Goal: Information Seeking & Learning: Learn about a topic

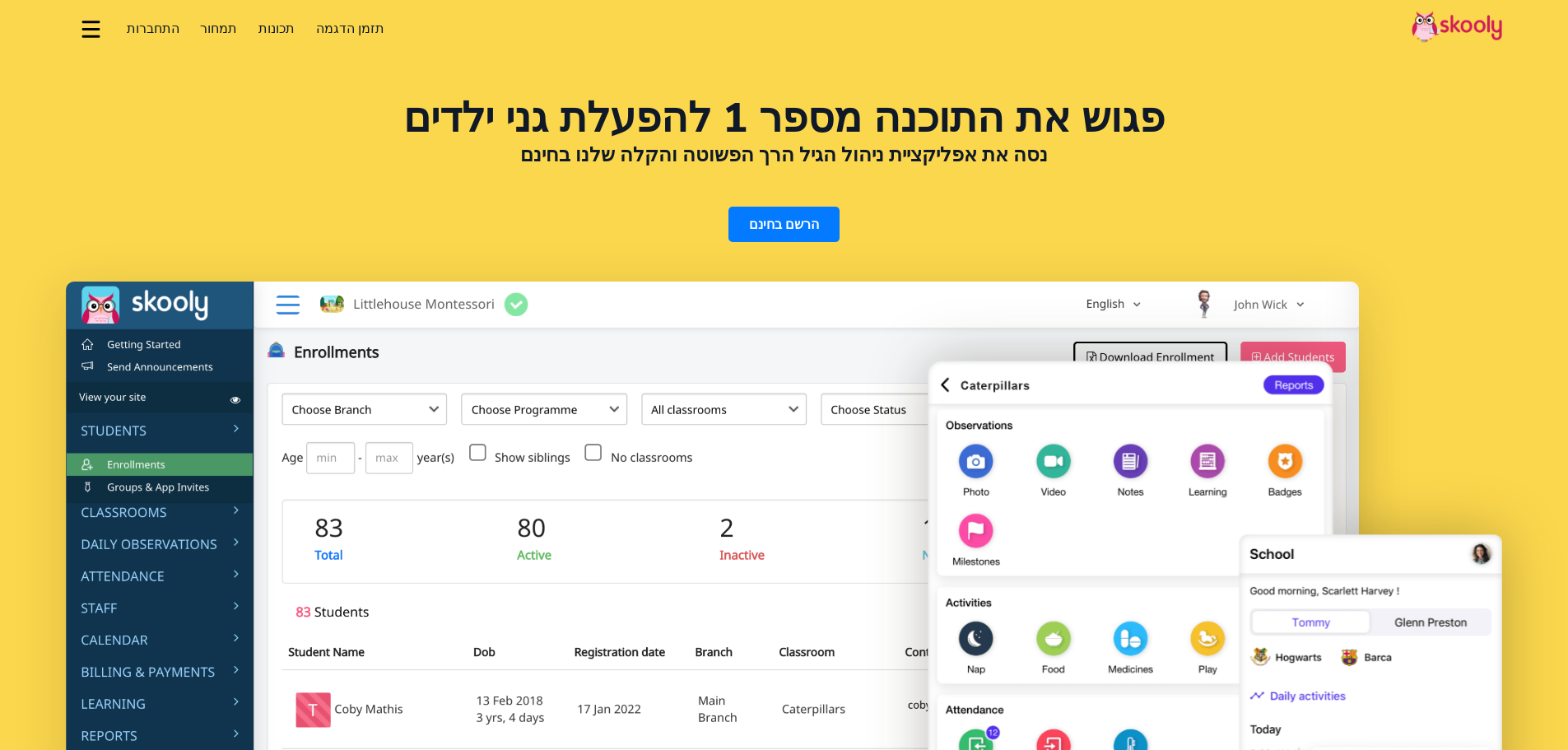
select select "iw"
select select "972"
select select "Israel"
select select "[GEOGRAPHIC_DATA]/[GEOGRAPHIC_DATA]"
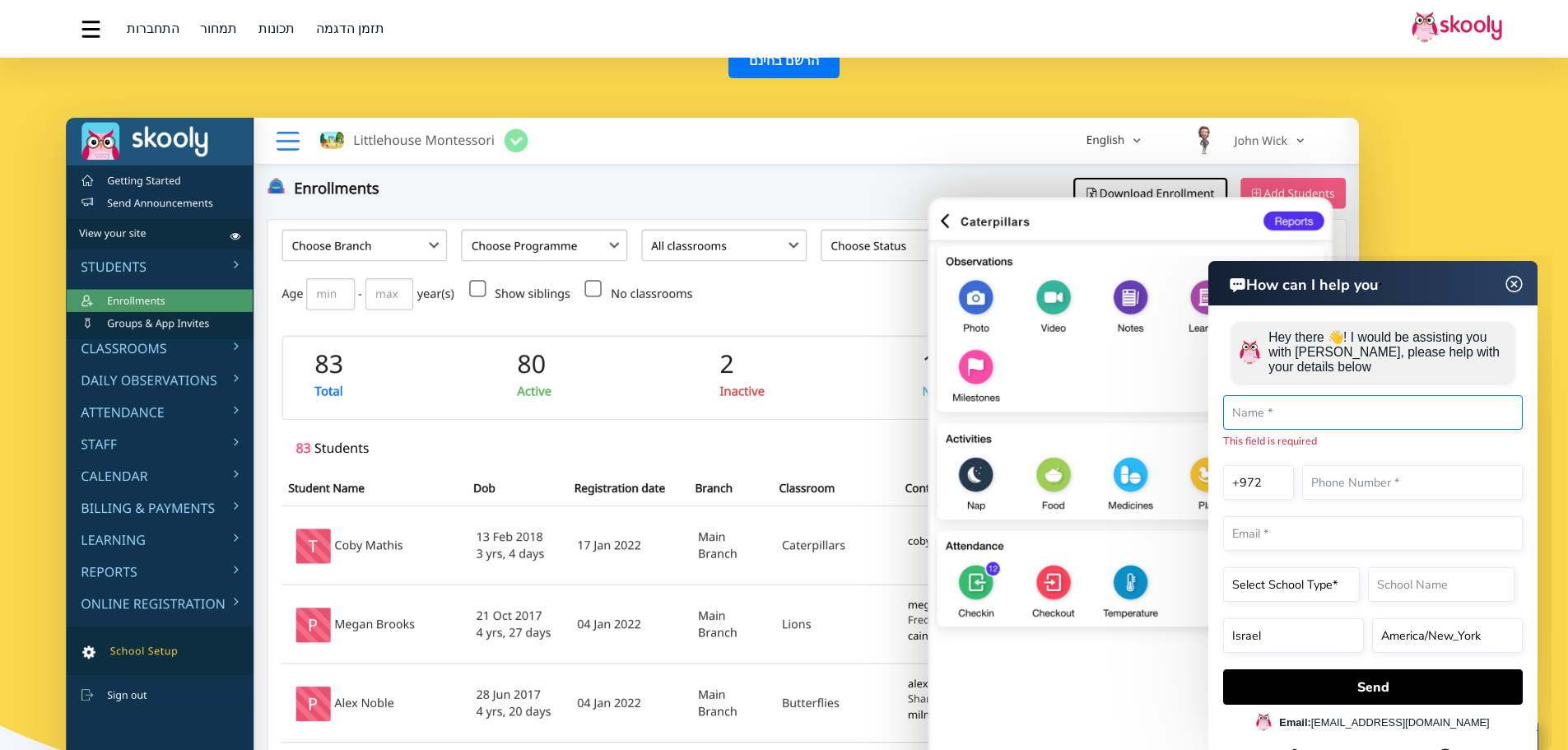
scroll to position [164, 0]
drag, startPoint x: 1514, startPoint y: 284, endPoint x: 2518, endPoint y: 540, distance: 1036.1
click at [1514, 284] on img at bounding box center [1514, 284] width 31 height 20
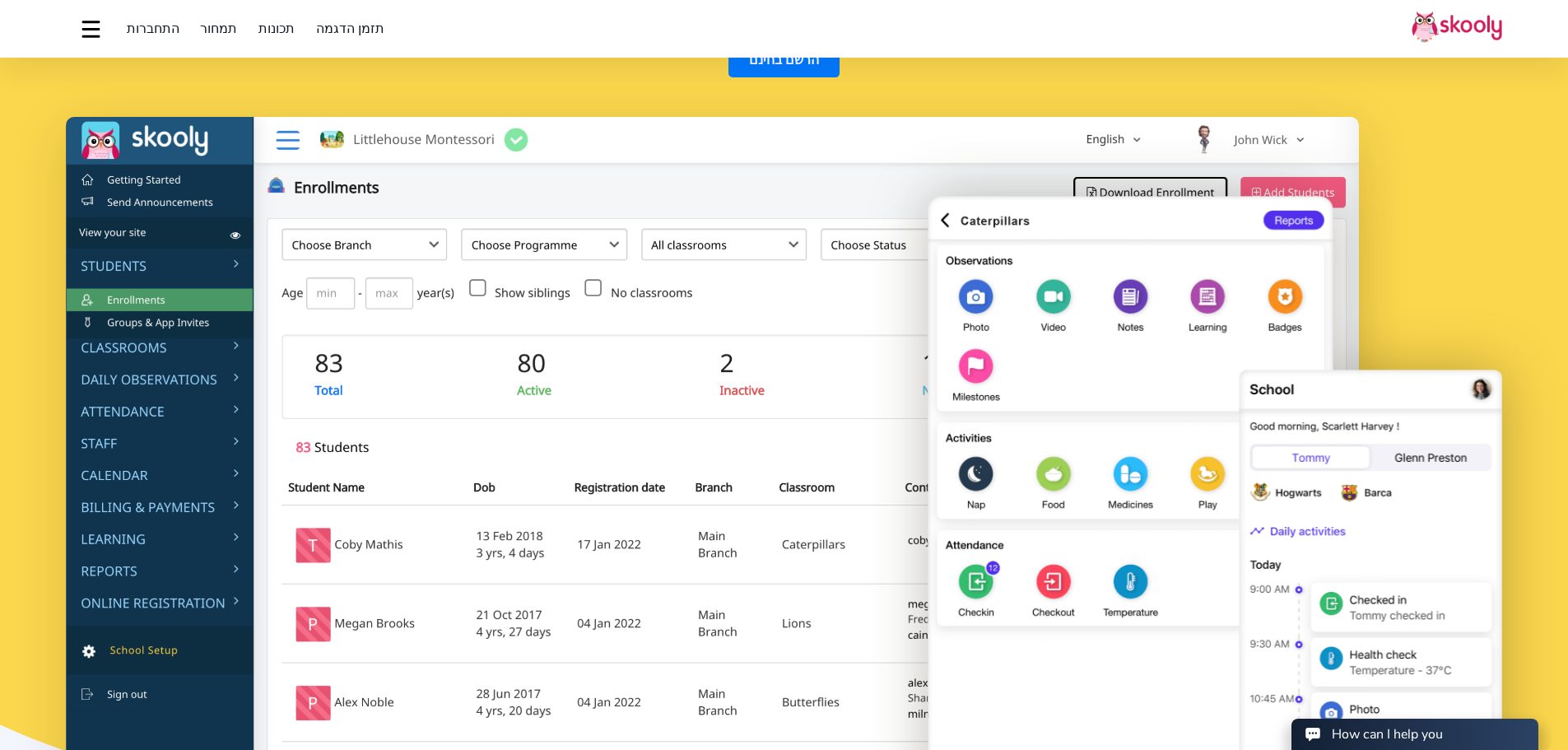
click at [216, 22] on span "תמחור" at bounding box center [218, 28] width 37 height 18
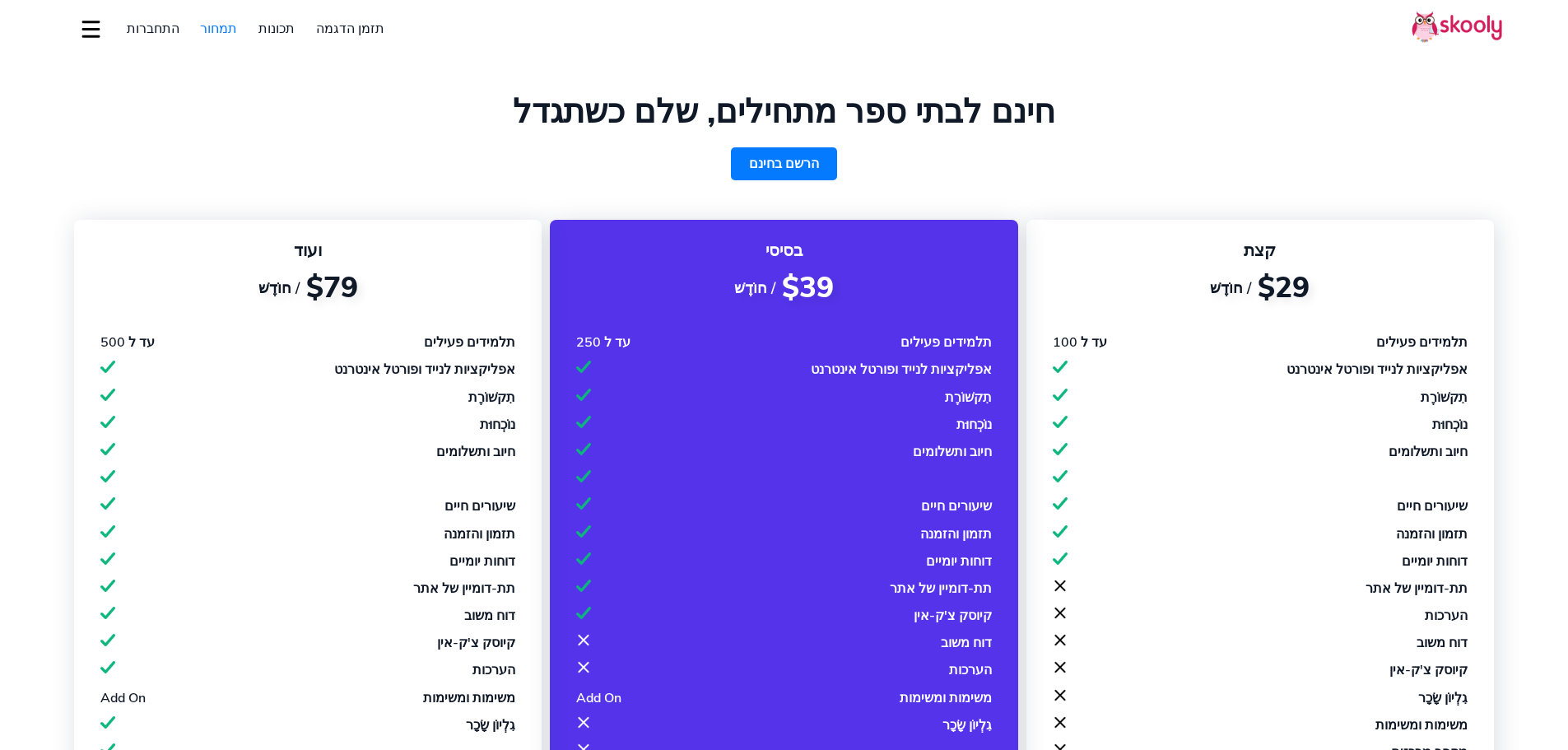
select select "iw"
select select "972"
select select "Israel"
select select "[GEOGRAPHIC_DATA]/[GEOGRAPHIC_DATA]"
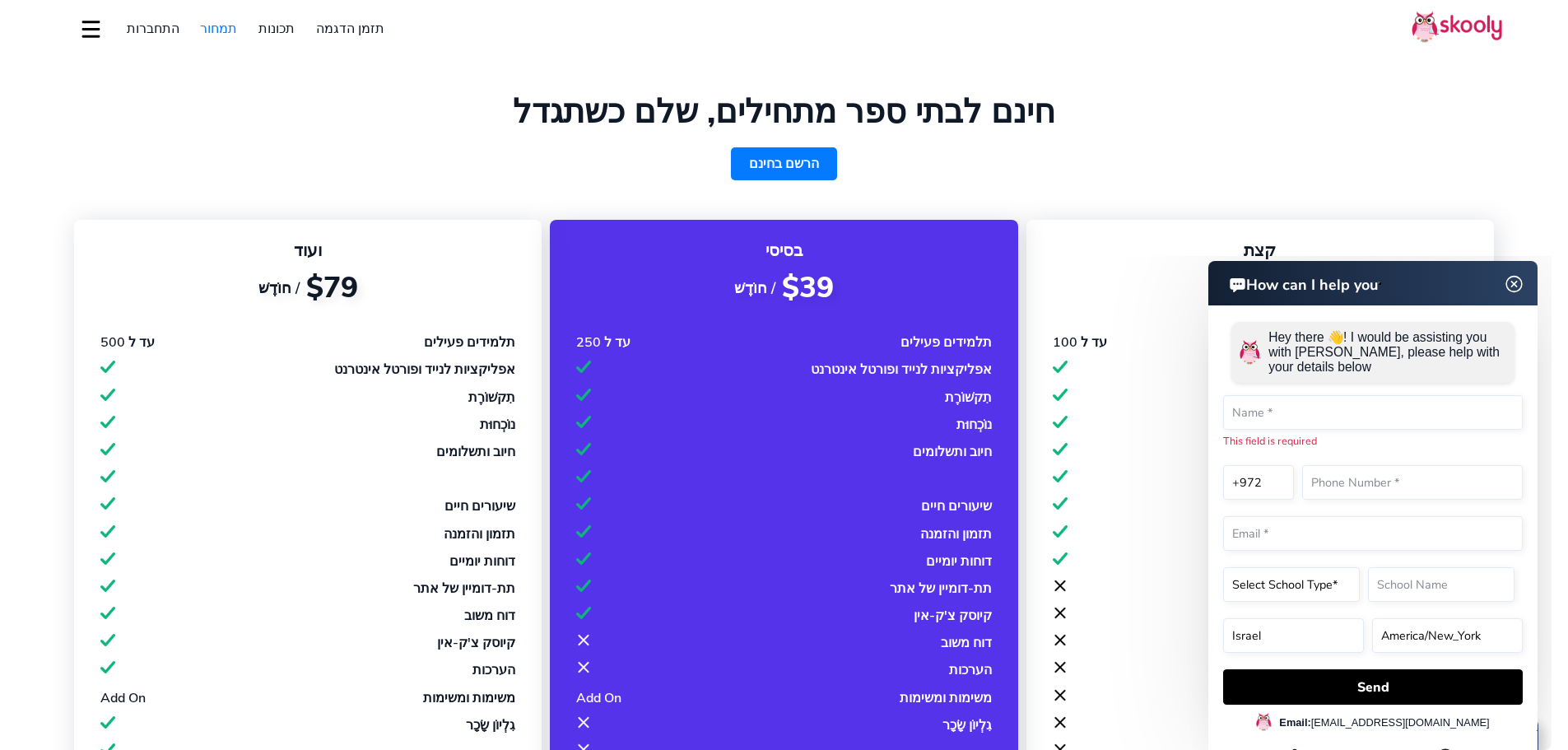
click at [1518, 282] on img at bounding box center [1514, 284] width 31 height 20
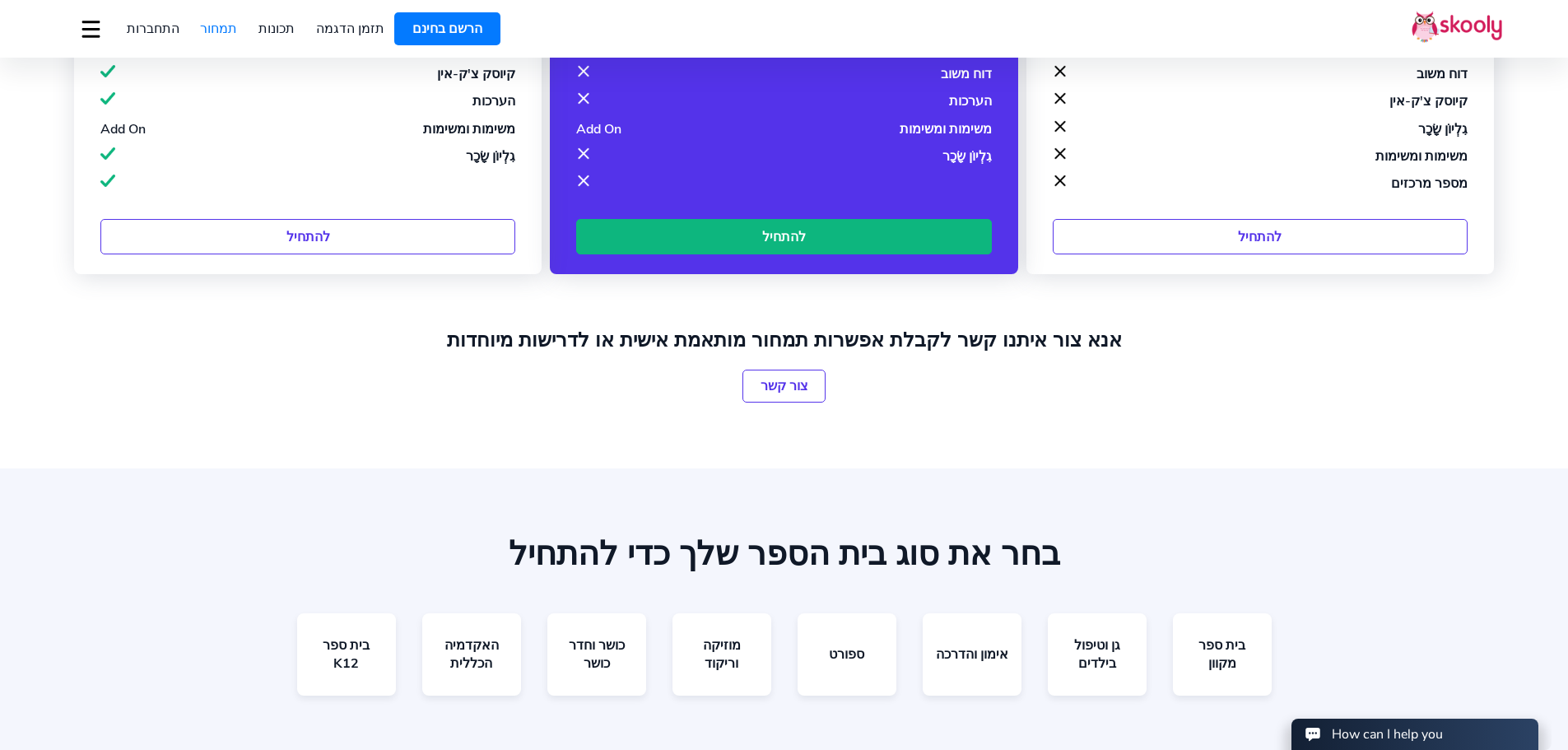
scroll to position [658, 0]
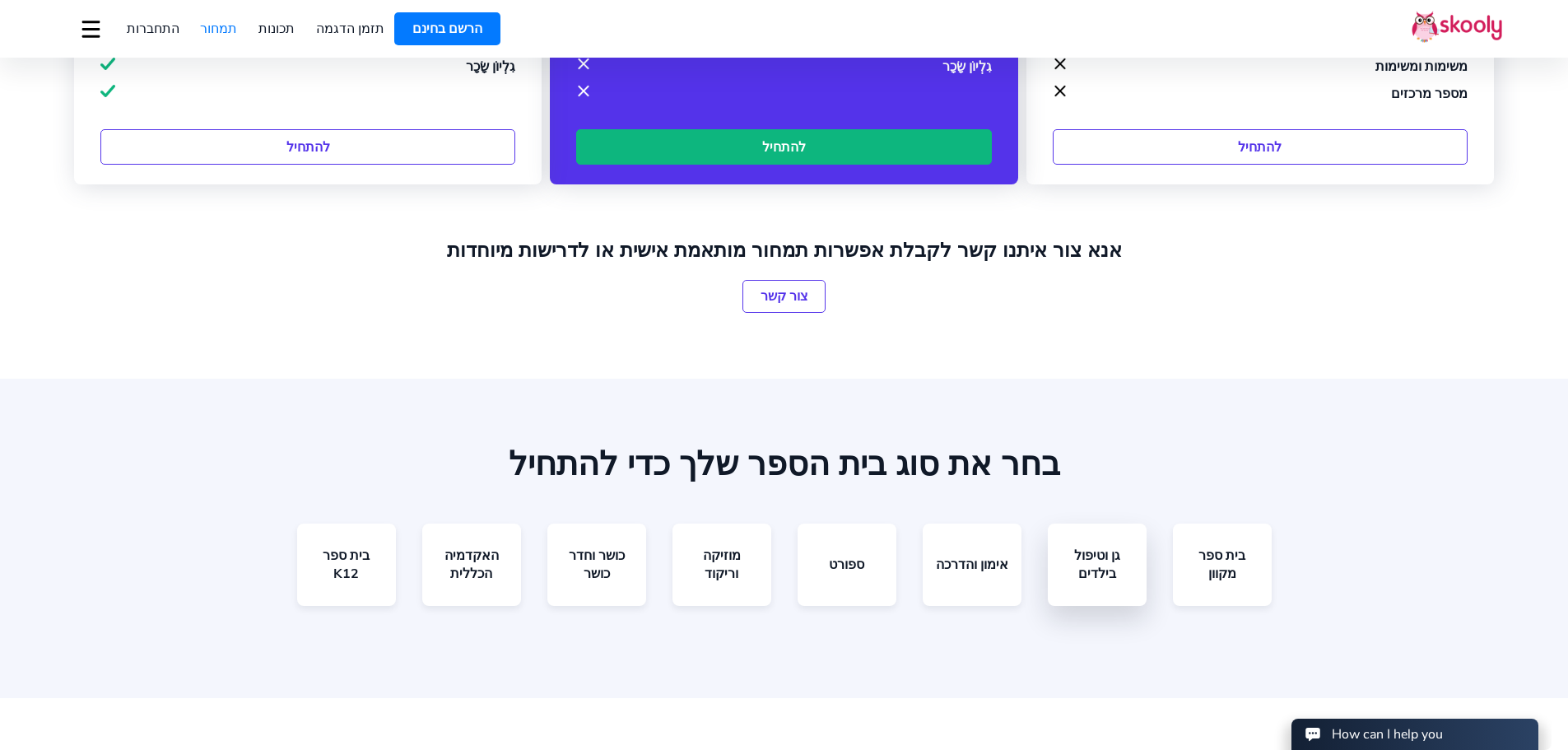
click at [1107, 563] on link "גן וטיפול בילדים" at bounding box center [1097, 564] width 99 height 82
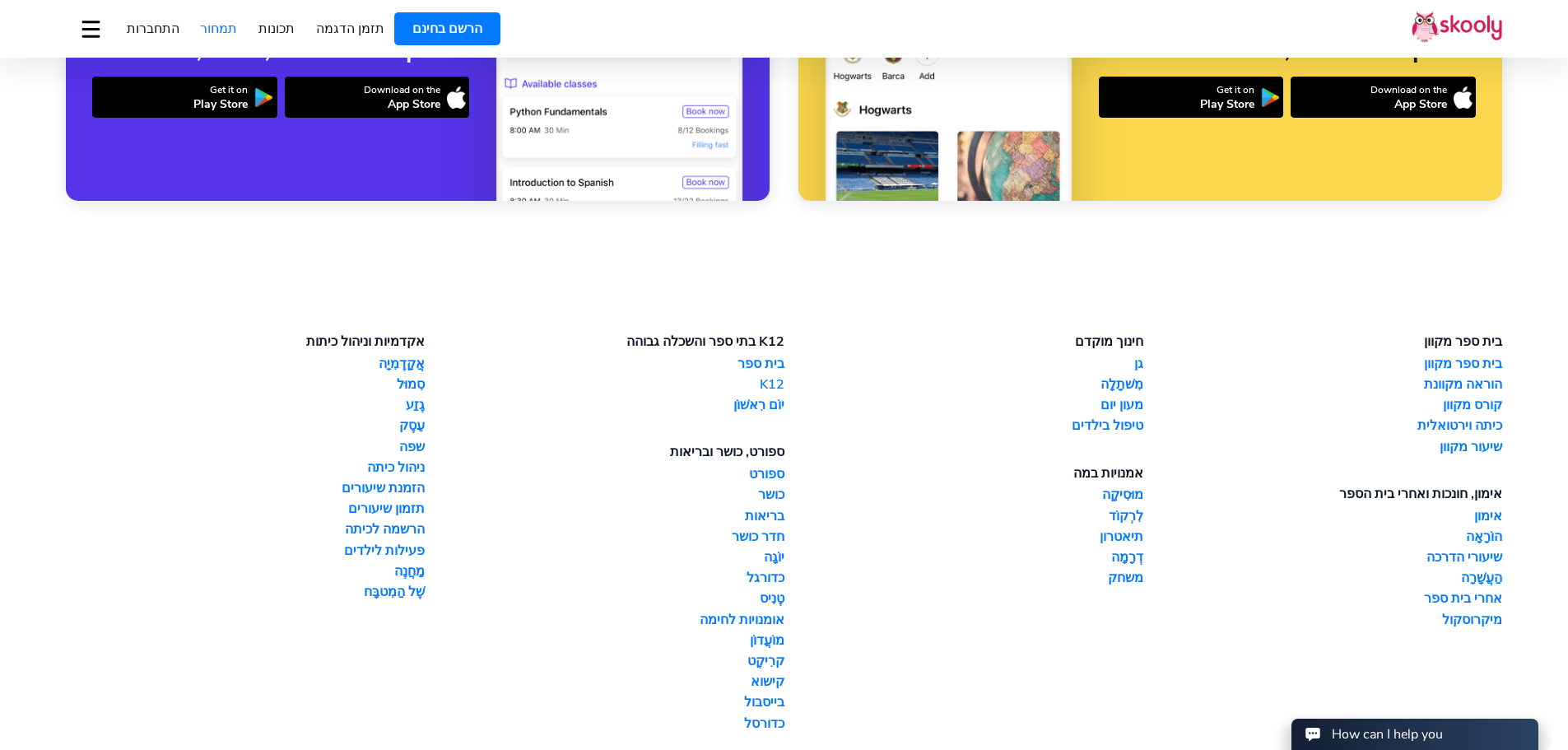
scroll to position [1564, 0]
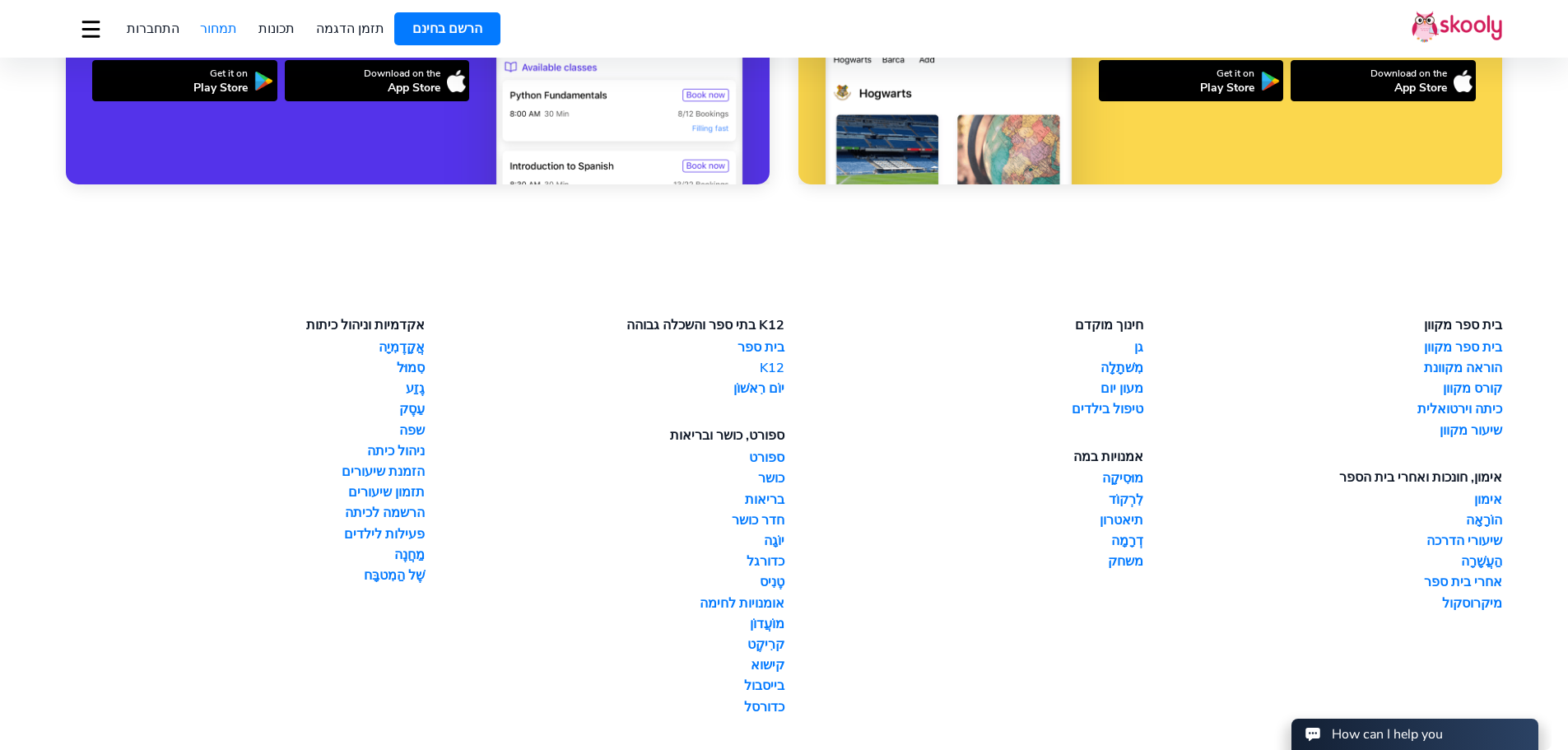
click at [1140, 343] on link "גן" at bounding box center [963, 347] width 358 height 18
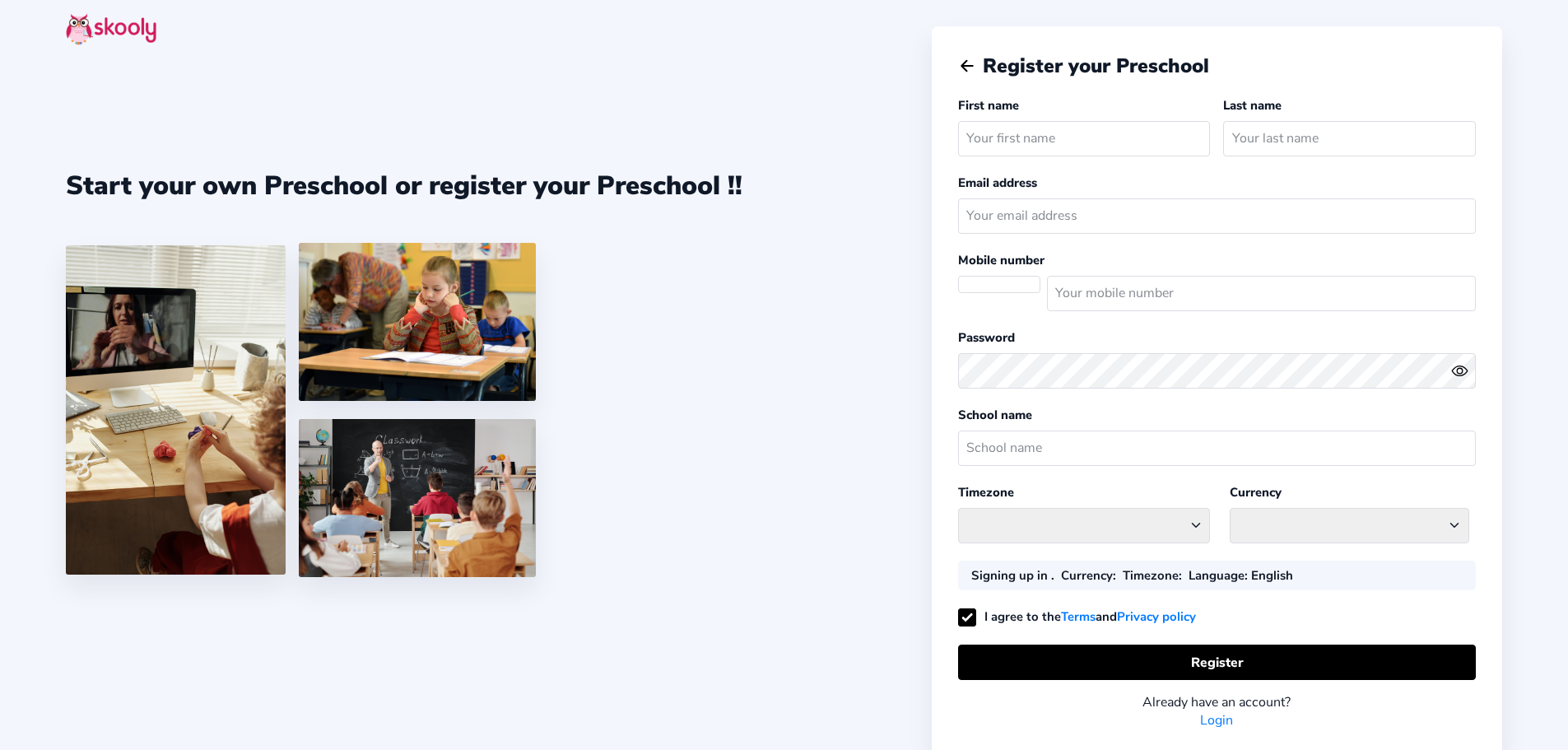
select select
select select "[GEOGRAPHIC_DATA]/[GEOGRAPHIC_DATA]"
select select "ILS ₪"
select select "IL"
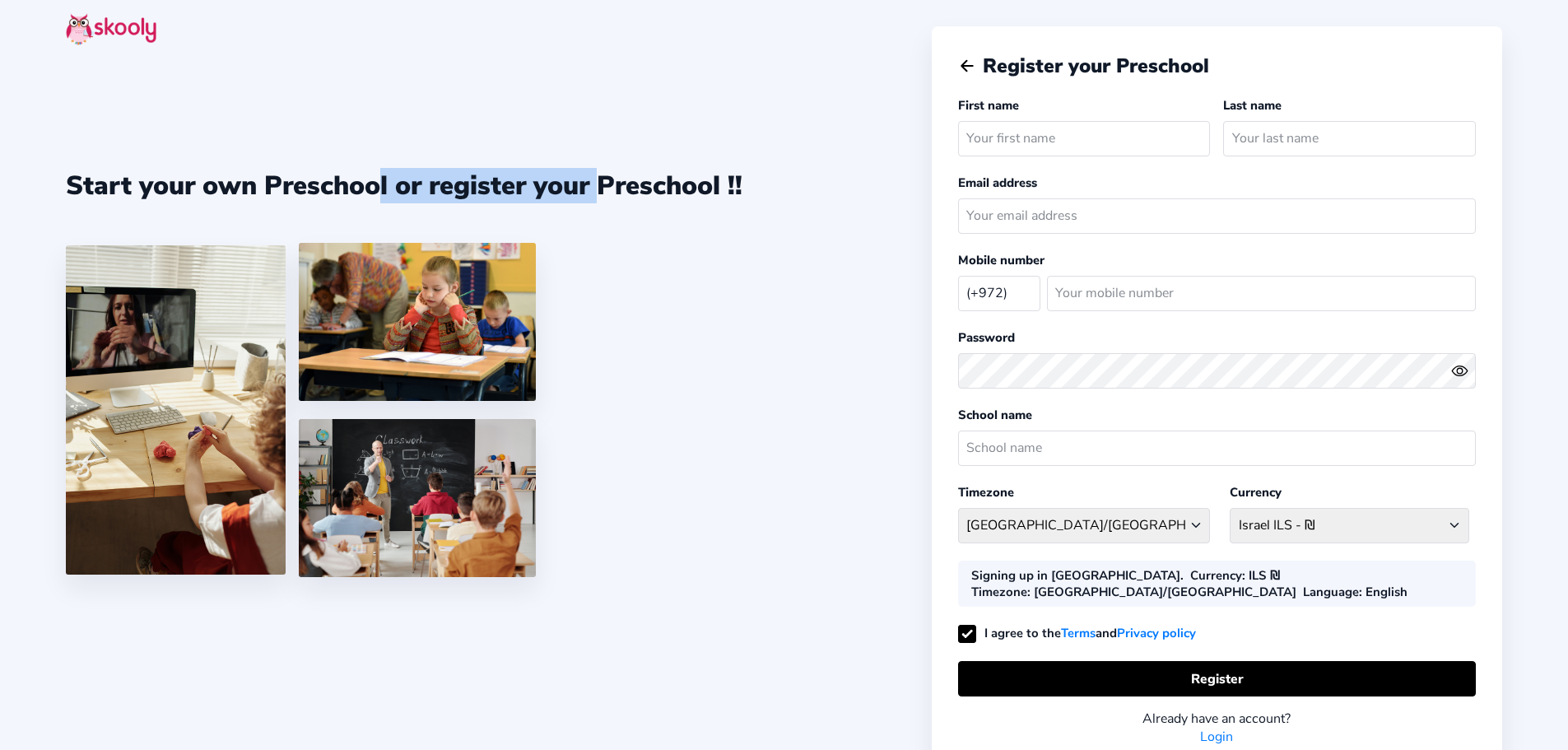
drag, startPoint x: 362, startPoint y: 187, endPoint x: 595, endPoint y: 181, distance: 233.1
click at [594, 181] on div "Start your own Preschool or register your Preschool !!" at bounding box center [404, 186] width 676 height 36
click at [668, 195] on div "Start your own Preschool or register your Preschool !!" at bounding box center [404, 186] width 676 height 36
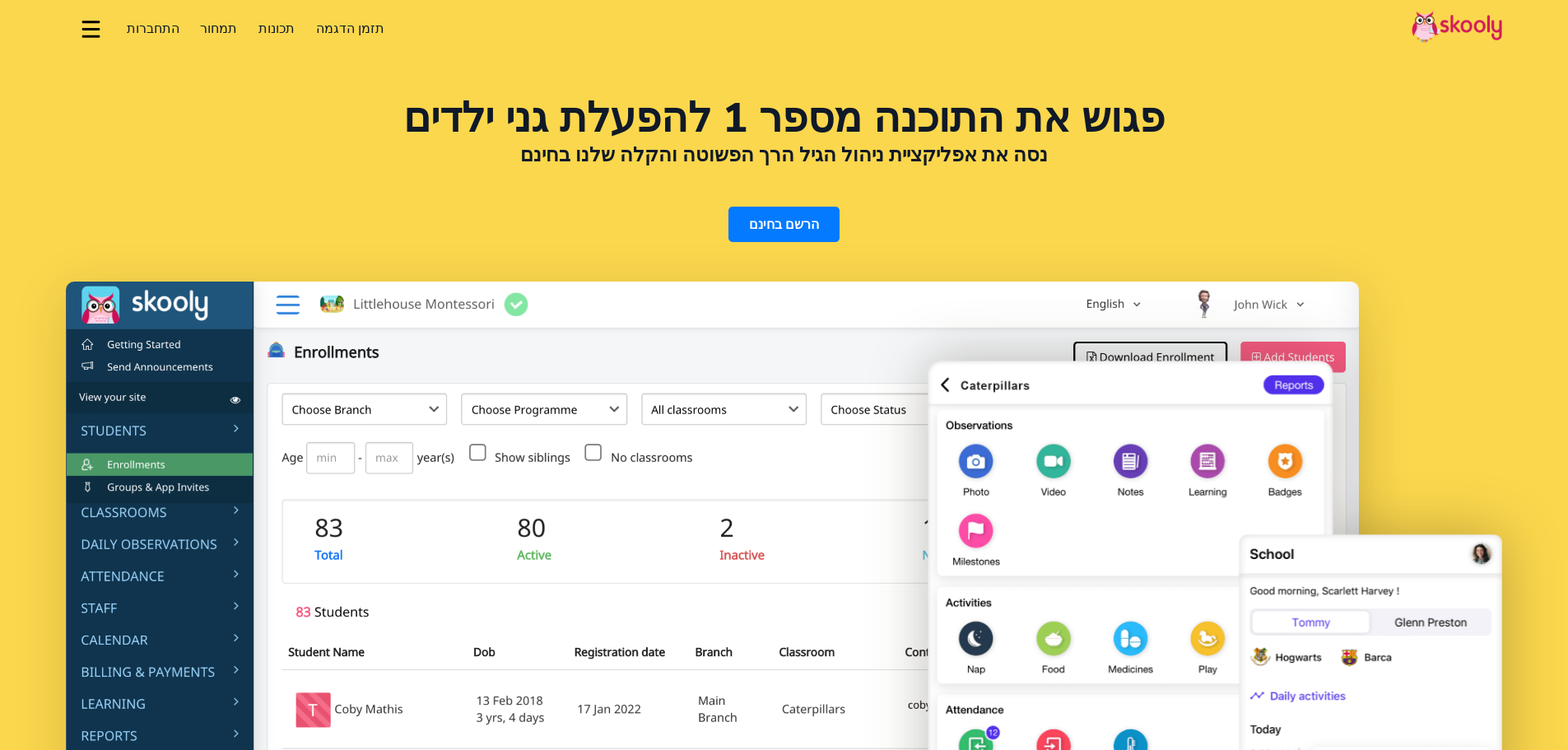
select select "iw"
select select "972"
select select "Israel"
select select "[GEOGRAPHIC_DATA]/[GEOGRAPHIC_DATA]"
click at [743, 153] on h2 "נסה את אפליקציית ניהול הגיל הרך הפשוטה והקלה שלנו בחינם" at bounding box center [784, 155] width 1436 height 25
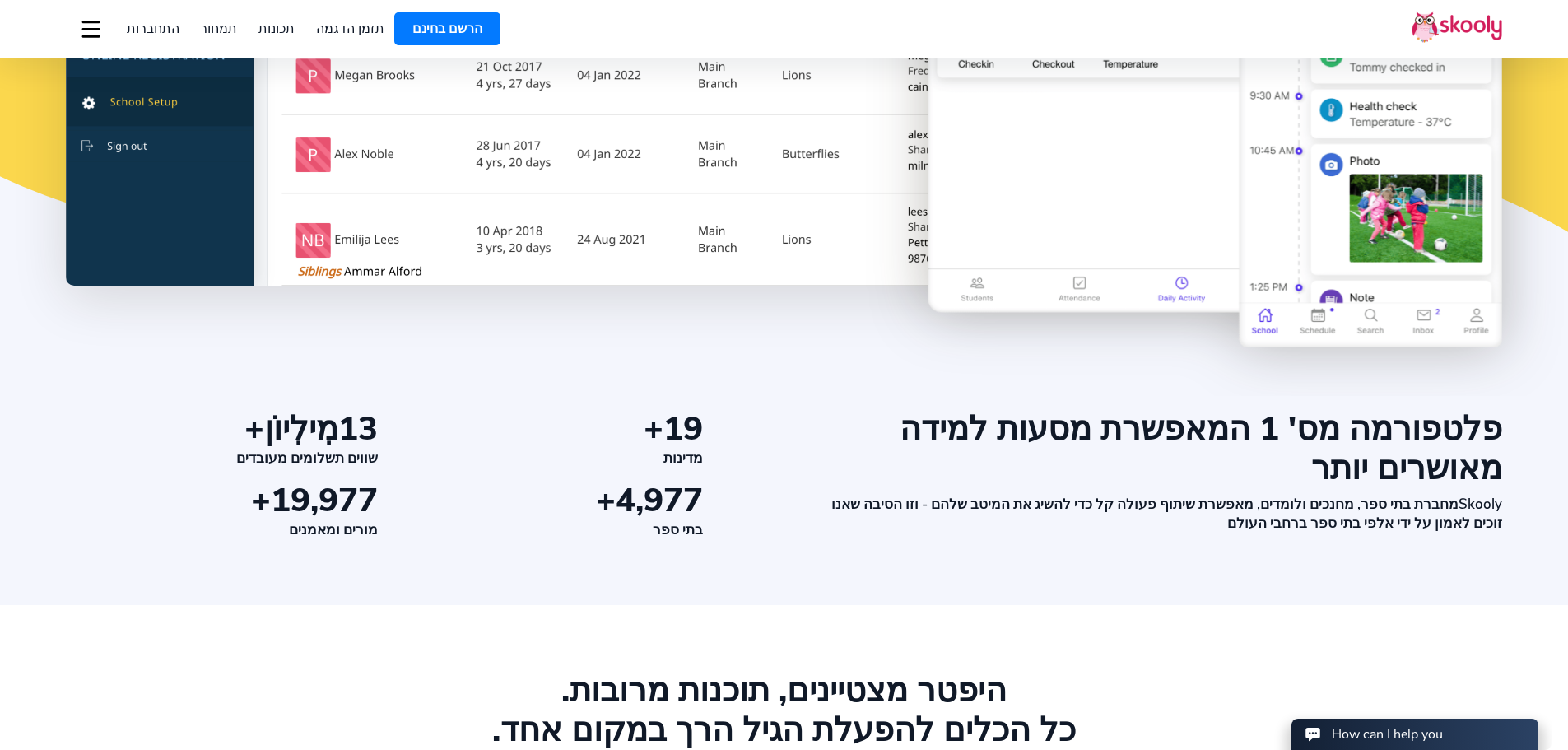
scroll to position [823, 0]
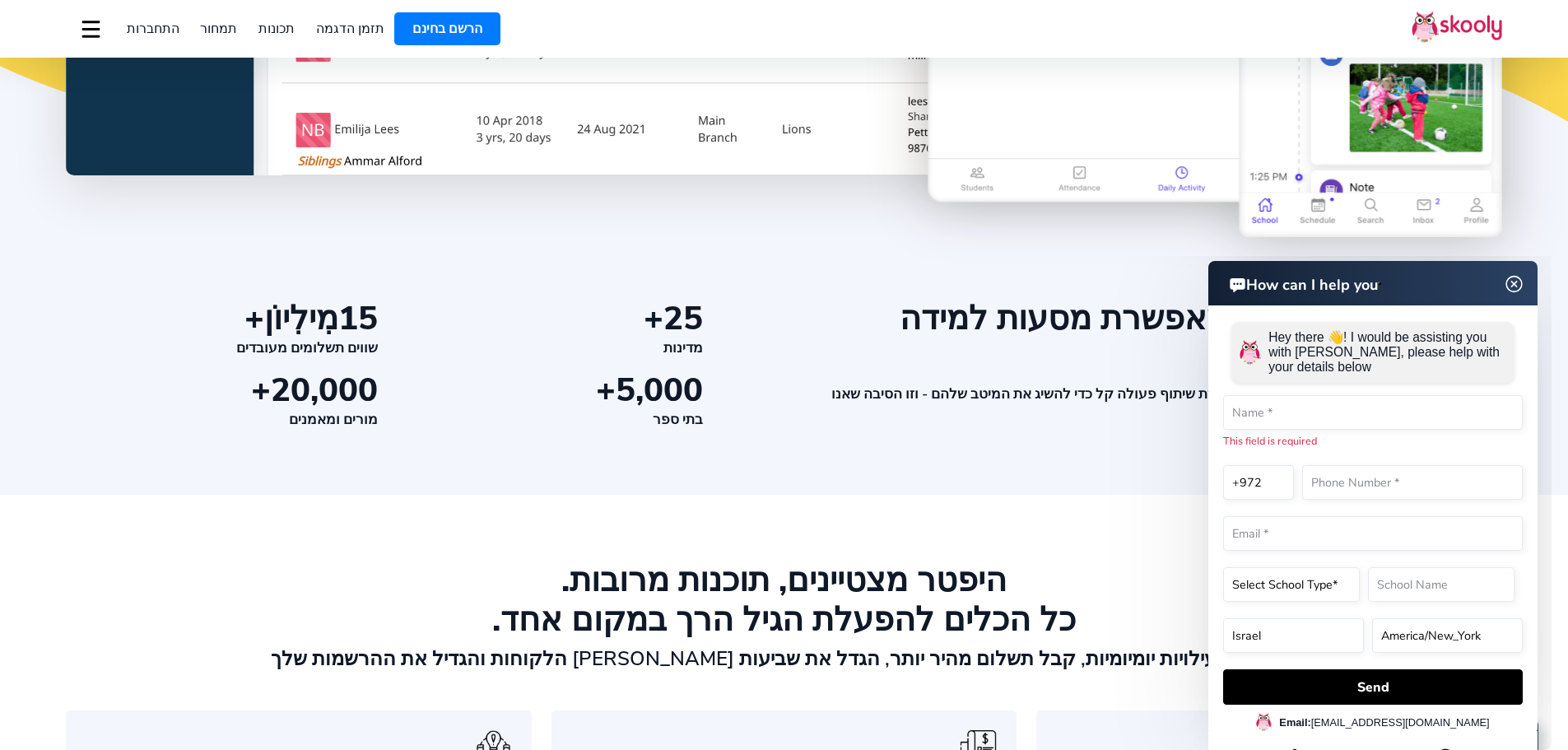
click at [1522, 284] on img at bounding box center [1514, 284] width 31 height 20
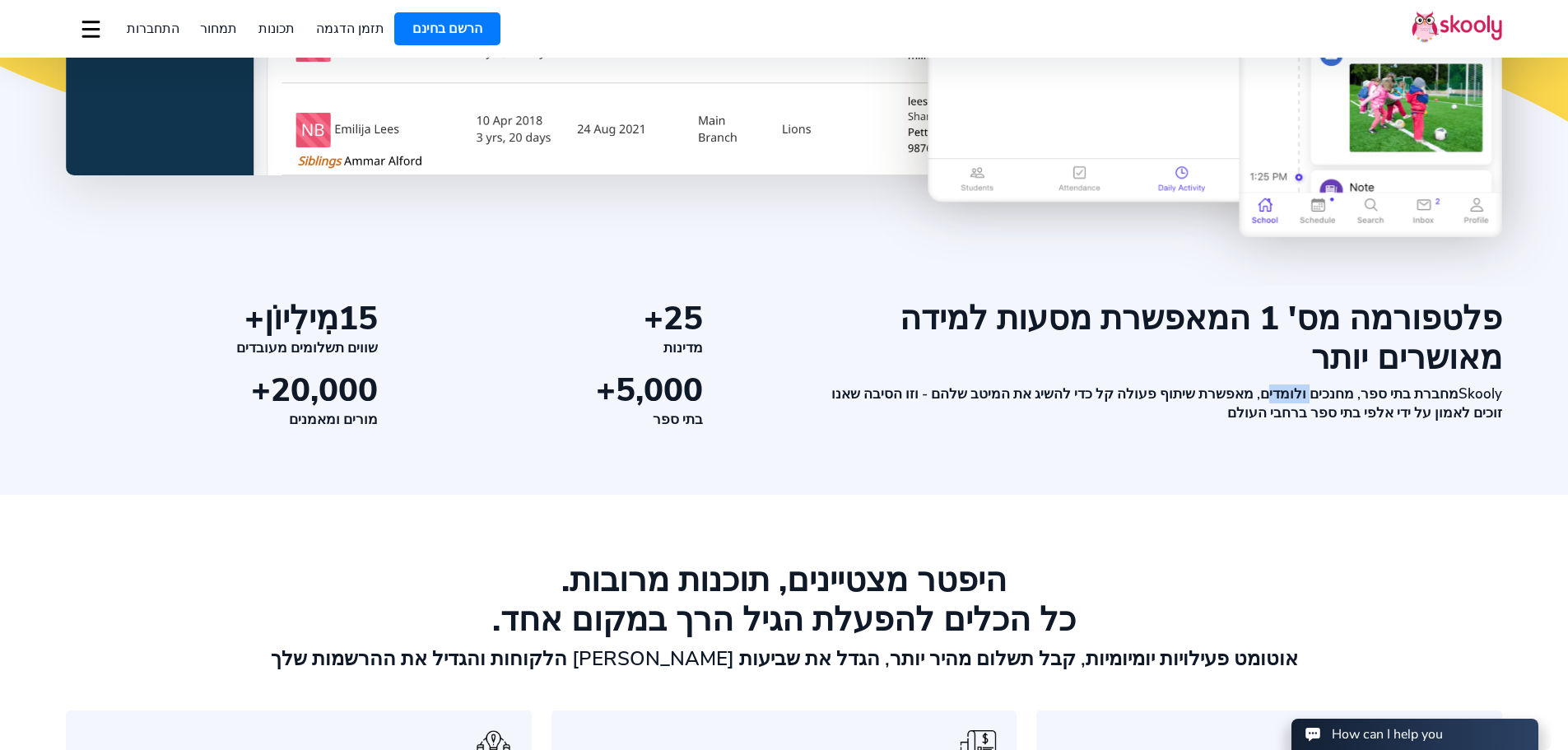
drag, startPoint x: 1320, startPoint y: 384, endPoint x: 1278, endPoint y: 386, distance: 42.0
click at [1278, 386] on div "פלטפורמה מס' 1 המאפשרת מסעות למידה מאושרים יותר Skooly מחברת בתי ספר, מחנכים ול…" at bounding box center [1155, 363] width 694 height 130
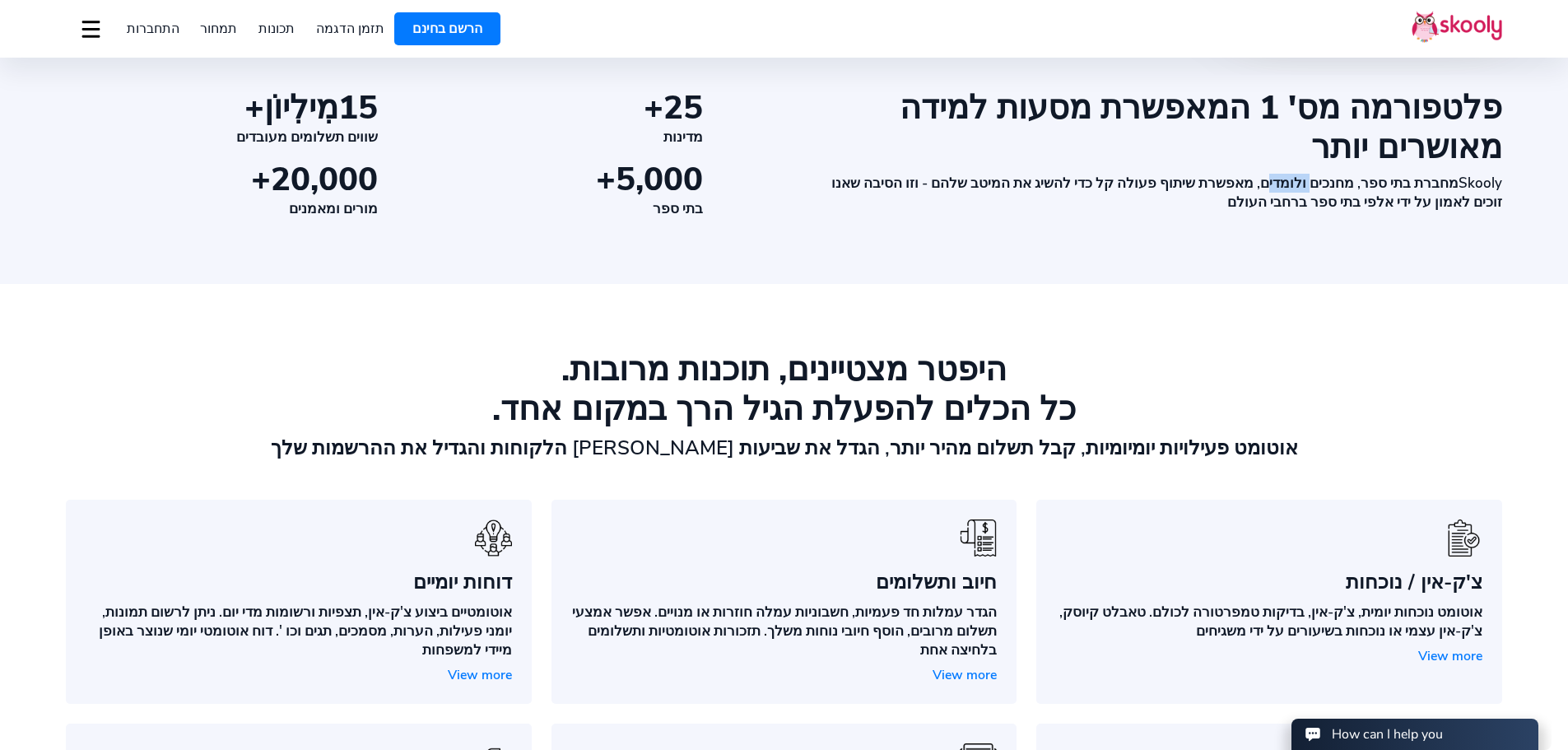
scroll to position [1070, 0]
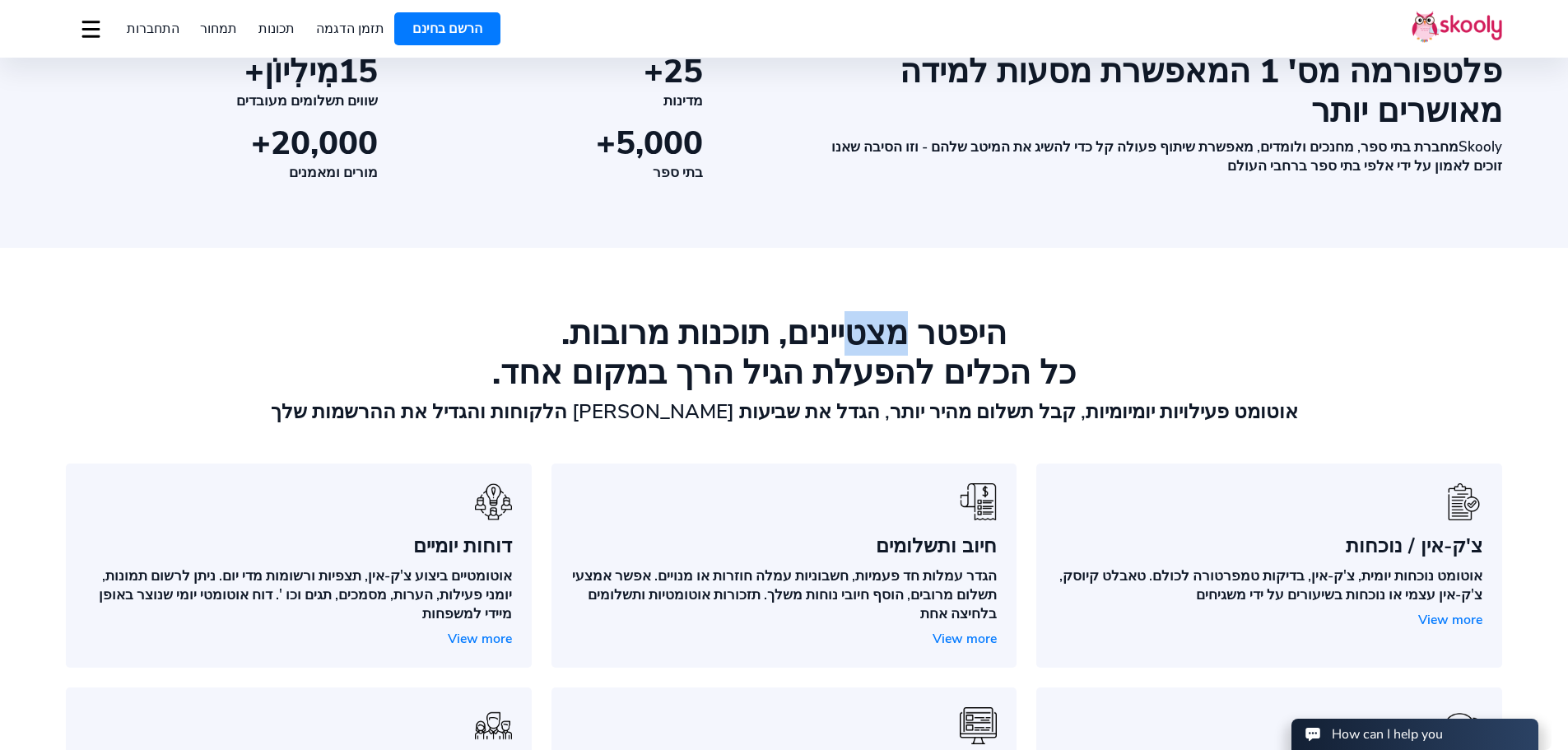
drag, startPoint x: 894, startPoint y: 333, endPoint x: 841, endPoint y: 334, distance: 53.0
click at [841, 334] on div "היפטר מצטיינים, תוכנות מרובות." at bounding box center [784, 333] width 1436 height 40
drag, startPoint x: 700, startPoint y: 341, endPoint x: 587, endPoint y: 347, distance: 113.2
click at [587, 347] on div "היפטר מצטיינים, תוכנות מרובות." at bounding box center [784, 333] width 1436 height 40
click at [589, 369] on div "כל הכלים להפעלת הגיל הרך במקום אחד." at bounding box center [784, 372] width 1436 height 40
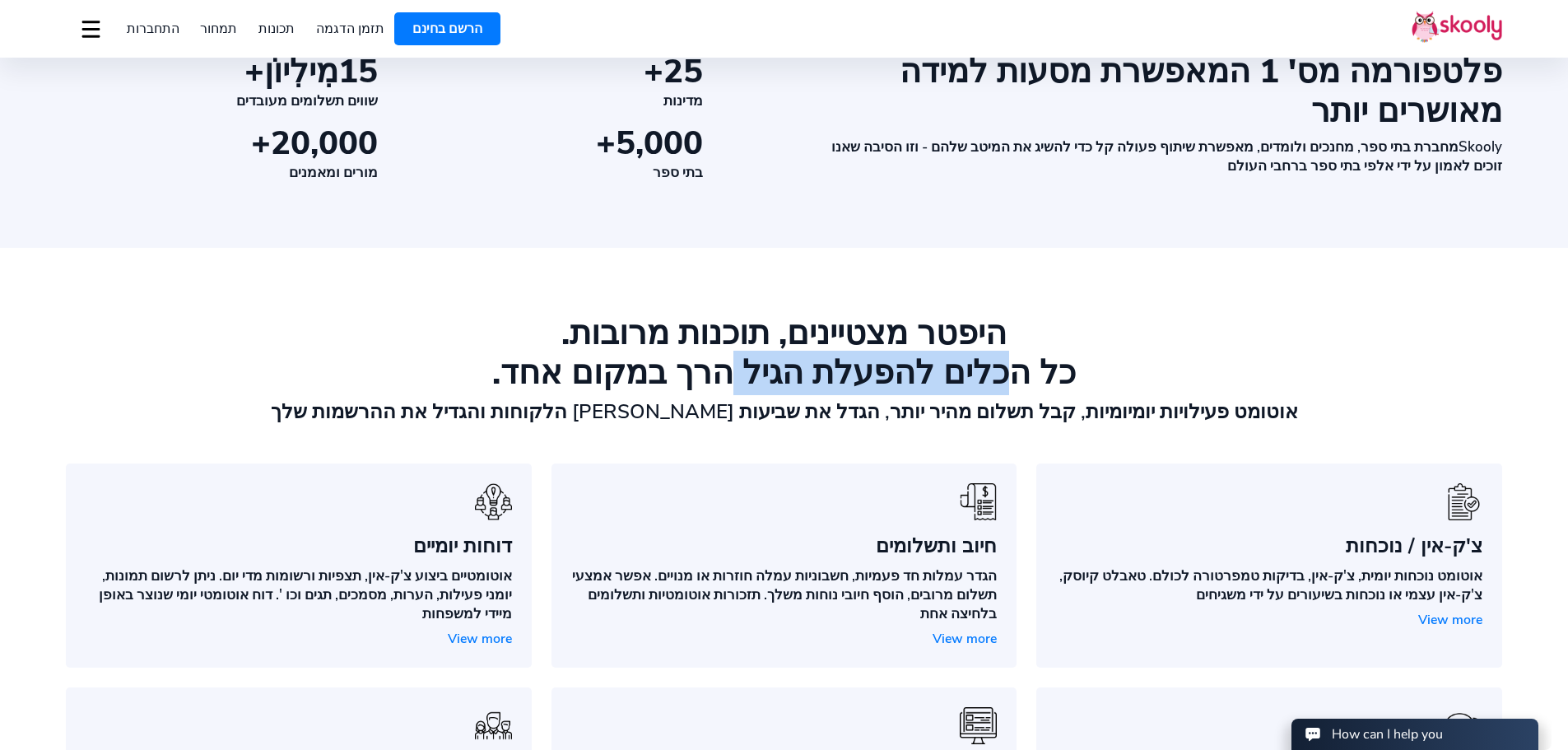
drag, startPoint x: 978, startPoint y: 377, endPoint x: 729, endPoint y: 380, distance: 249.0
click at [731, 380] on div "כל הכלים להפעלת הגיל הרך במקום אחד." at bounding box center [784, 372] width 1436 height 40
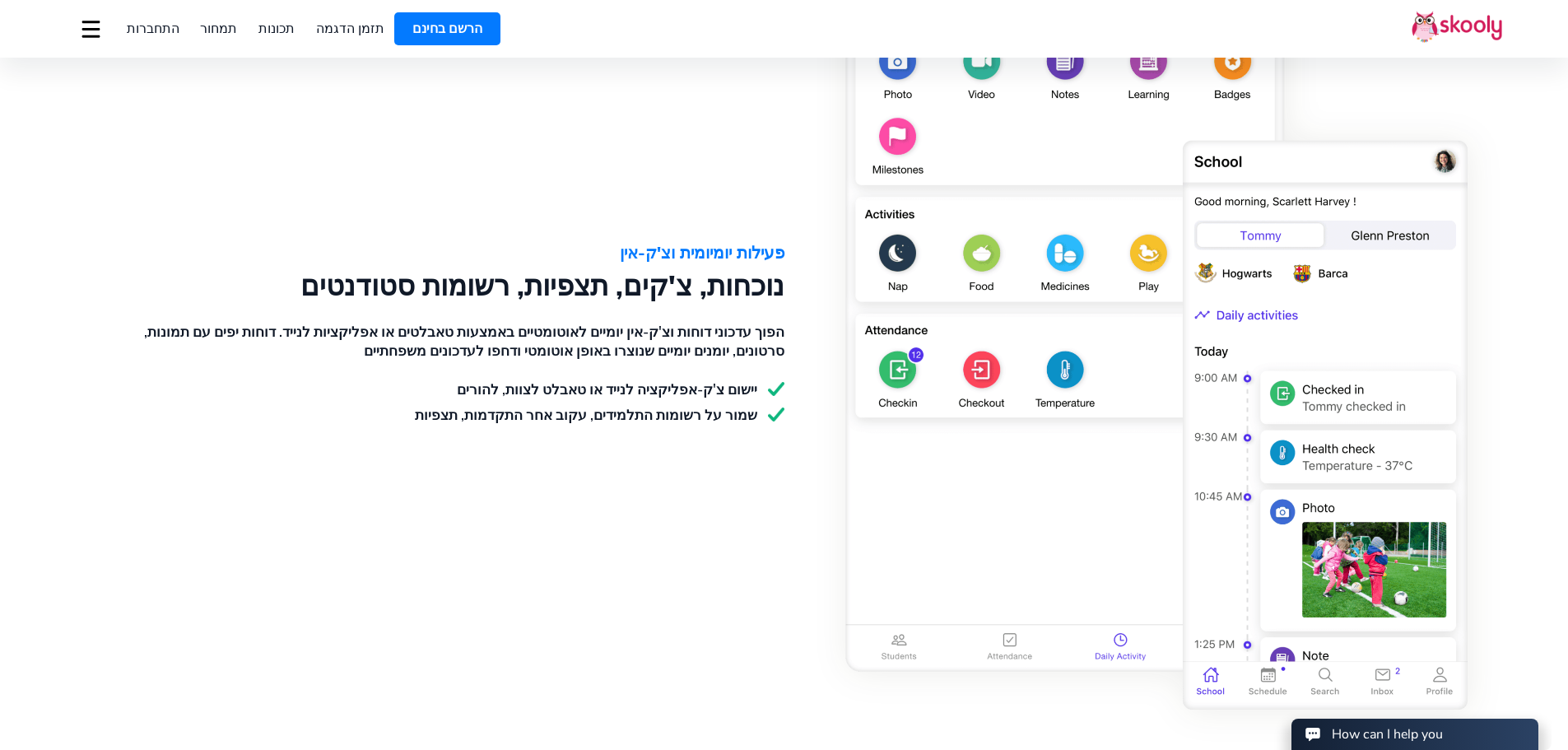
scroll to position [2141, 0]
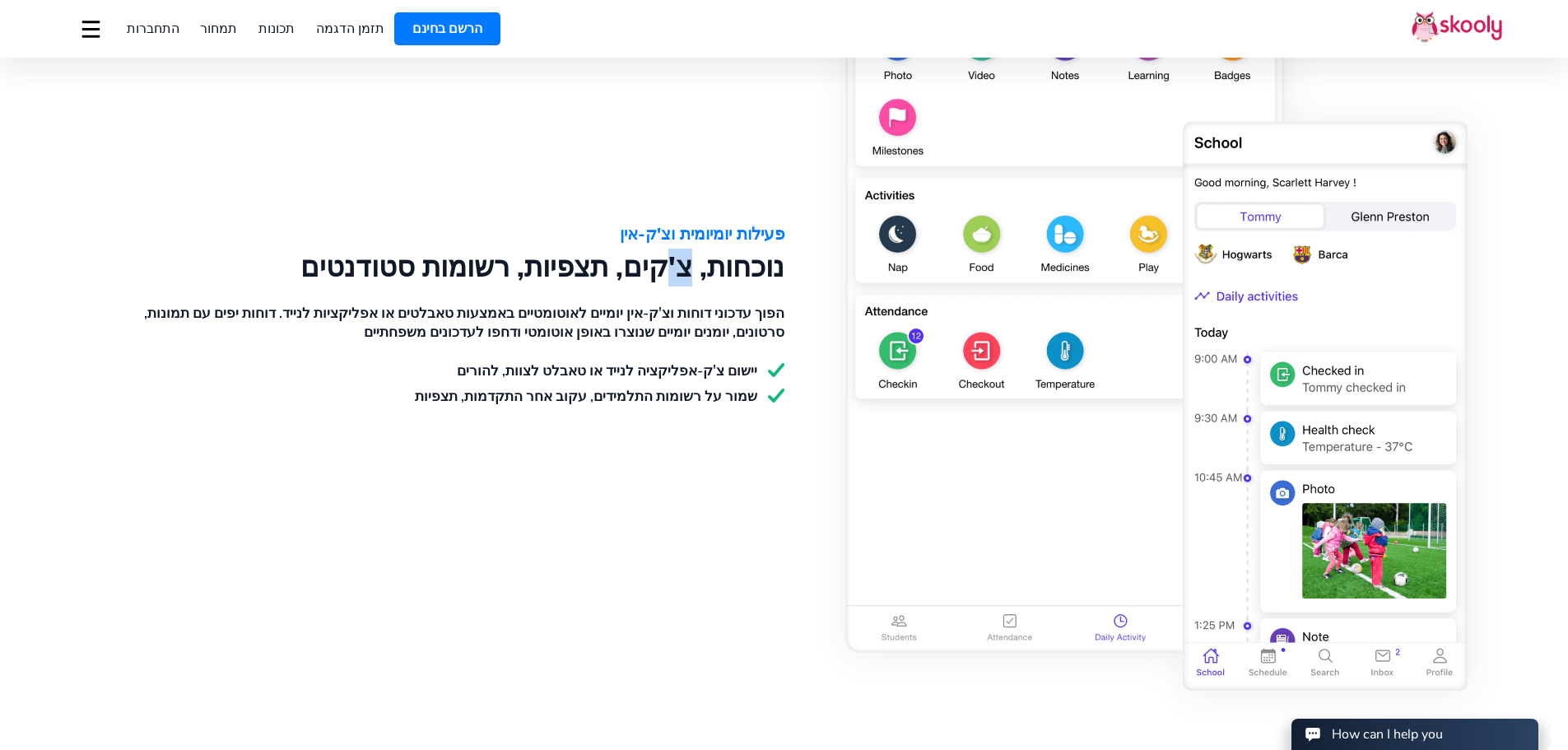
drag, startPoint x: 703, startPoint y: 264, endPoint x: 676, endPoint y: 266, distance: 27.1
click at [676, 266] on div "נוכחות, צ'קים, תצפיות, רשומות סטודנטים" at bounding box center [438, 268] width 692 height 33
drag, startPoint x: 616, startPoint y: 271, endPoint x: 563, endPoint y: 271, distance: 53.0
click at [563, 271] on div "נוכחות, צ'קים, תצפיות, רשומות סטודנטים" at bounding box center [438, 268] width 692 height 33
drag, startPoint x: 438, startPoint y: 278, endPoint x: 422, endPoint y: 281, distance: 16.3
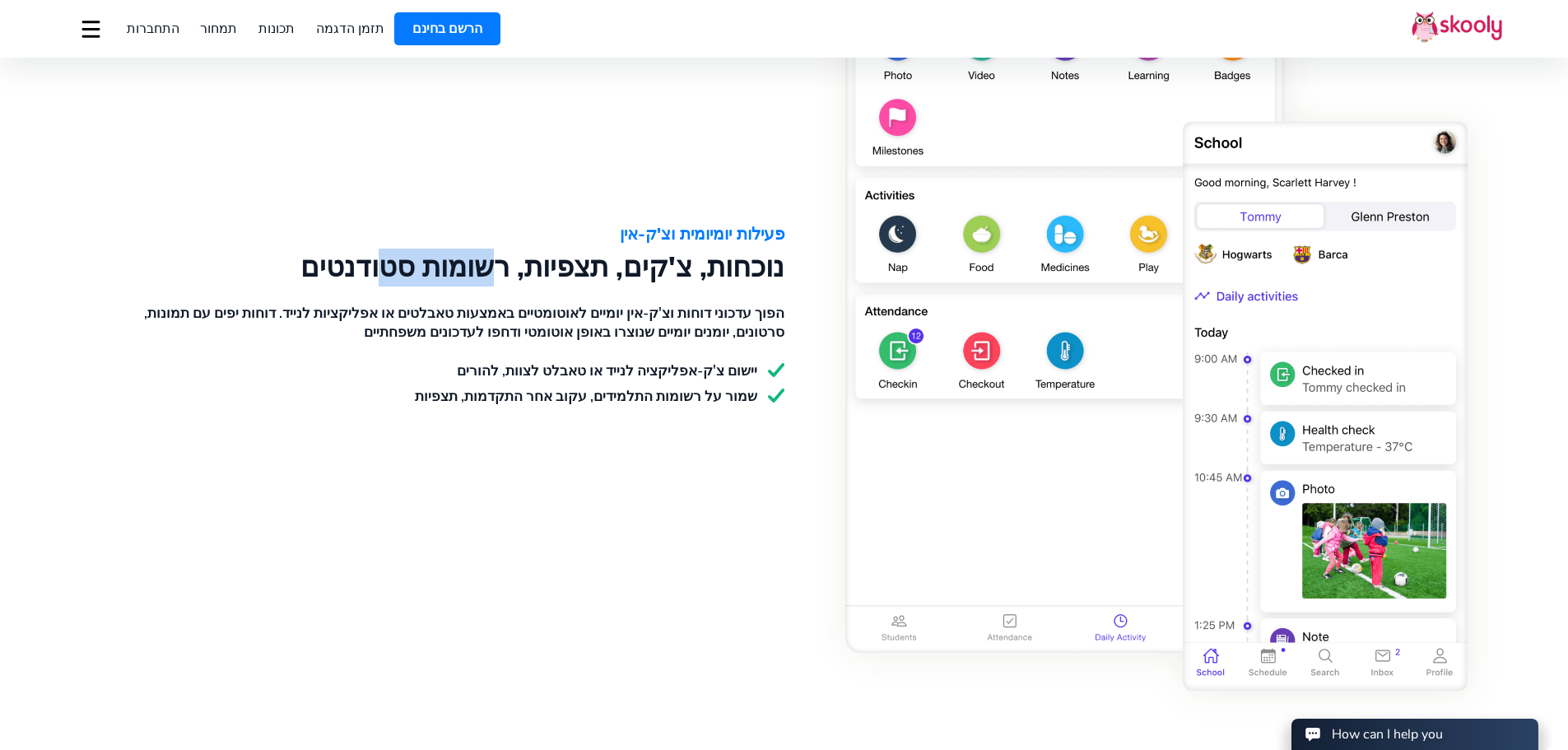
click at [423, 281] on div "נוכחות, צ'קים, תצפיות, רשומות סטודנטים" at bounding box center [438, 268] width 692 height 33
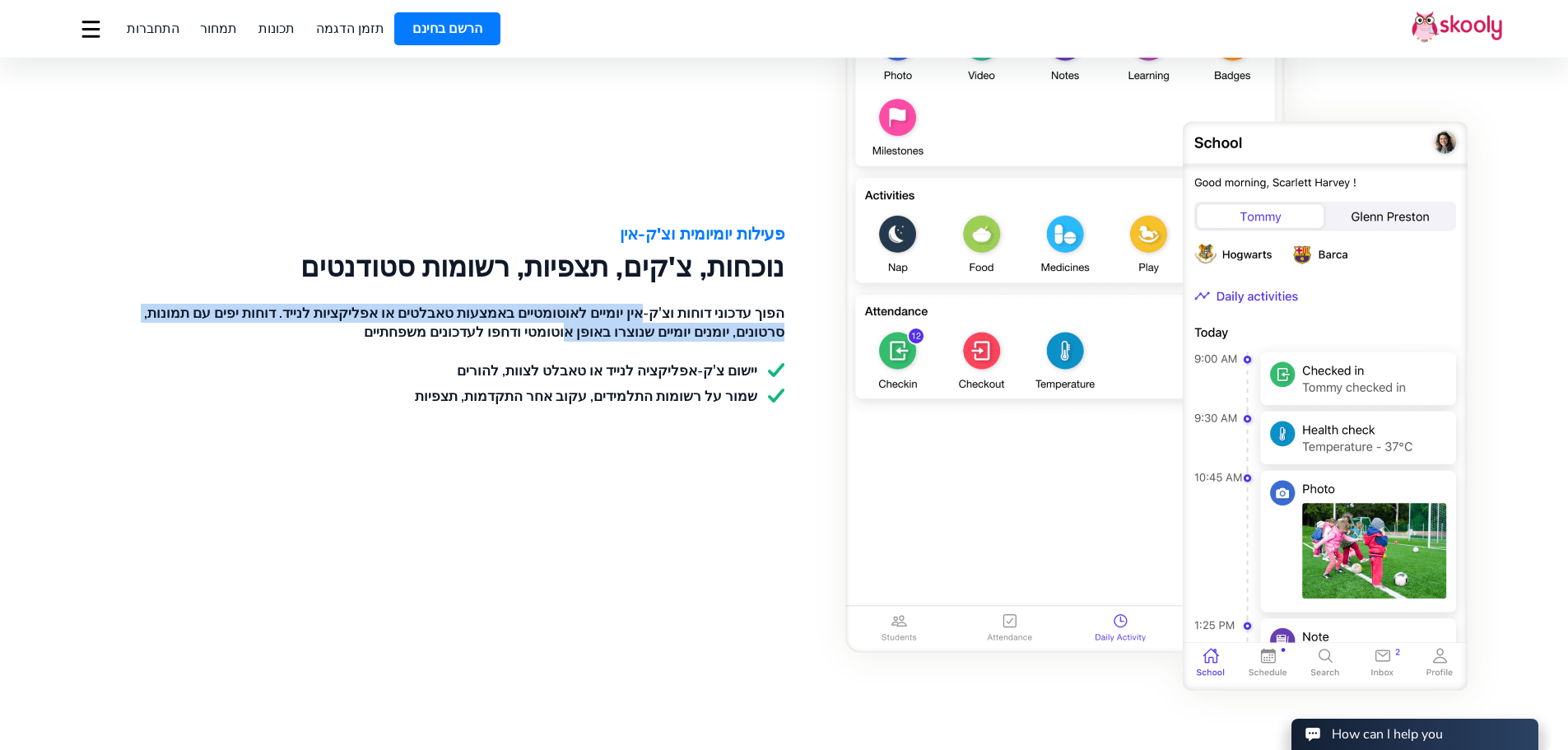
click at [626, 325] on div "הפוך עדכוני דוחות וצ'ק-אין יומיים לאוטומטיים באמצעות טאבלטים או אפליקציות לנייד…" at bounding box center [438, 322] width 692 height 38
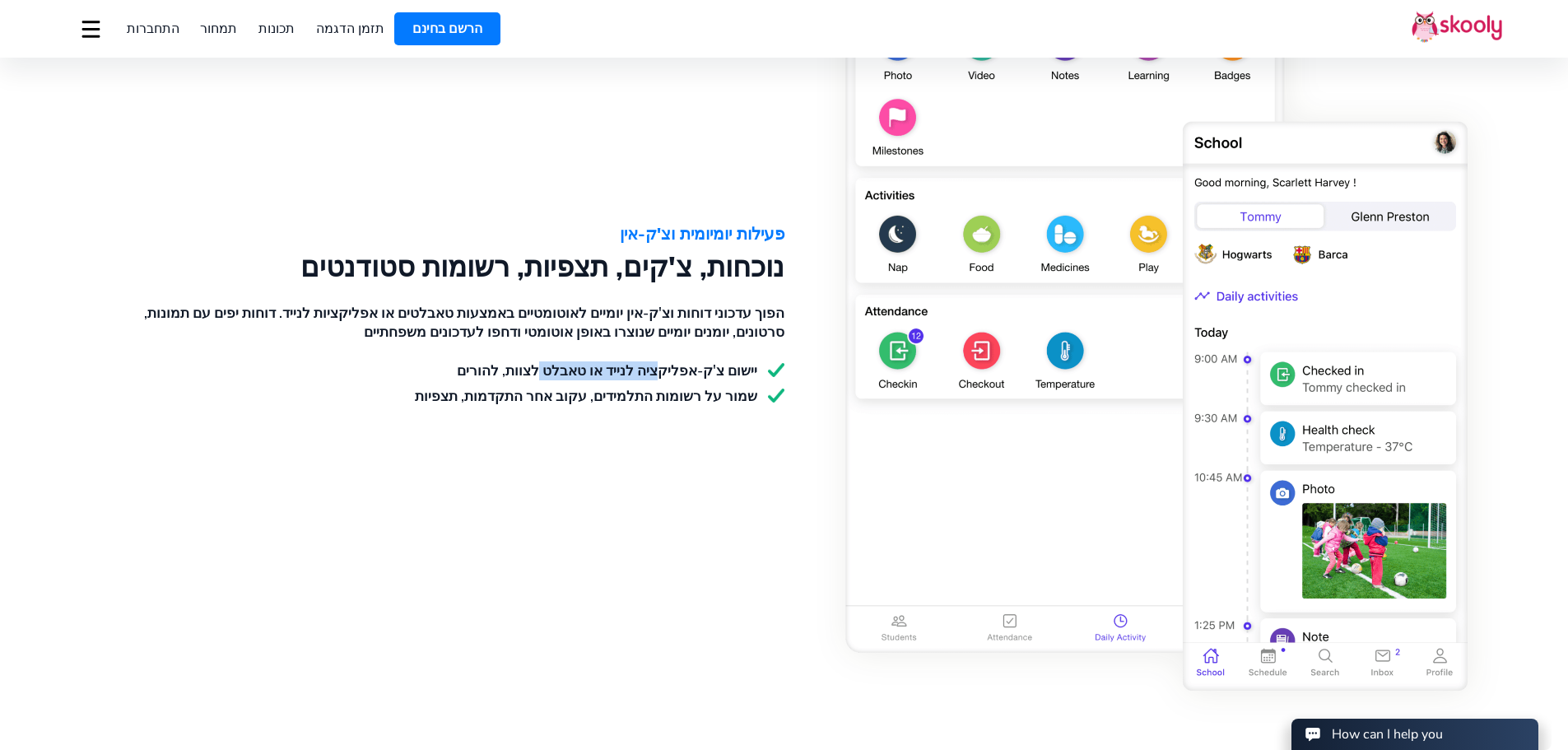
drag, startPoint x: 662, startPoint y: 371, endPoint x: 530, endPoint y: 381, distance: 132.4
click at [544, 373] on div "יישום צ'ק-אפליקציה לנייד או טאבלט לצוות, להורים" at bounding box center [438, 371] width 692 height 19
click at [500, 402] on div "שמור על רשומות התלמידים, עקוב אחר התקדמות, תצפיות" at bounding box center [438, 396] width 692 height 19
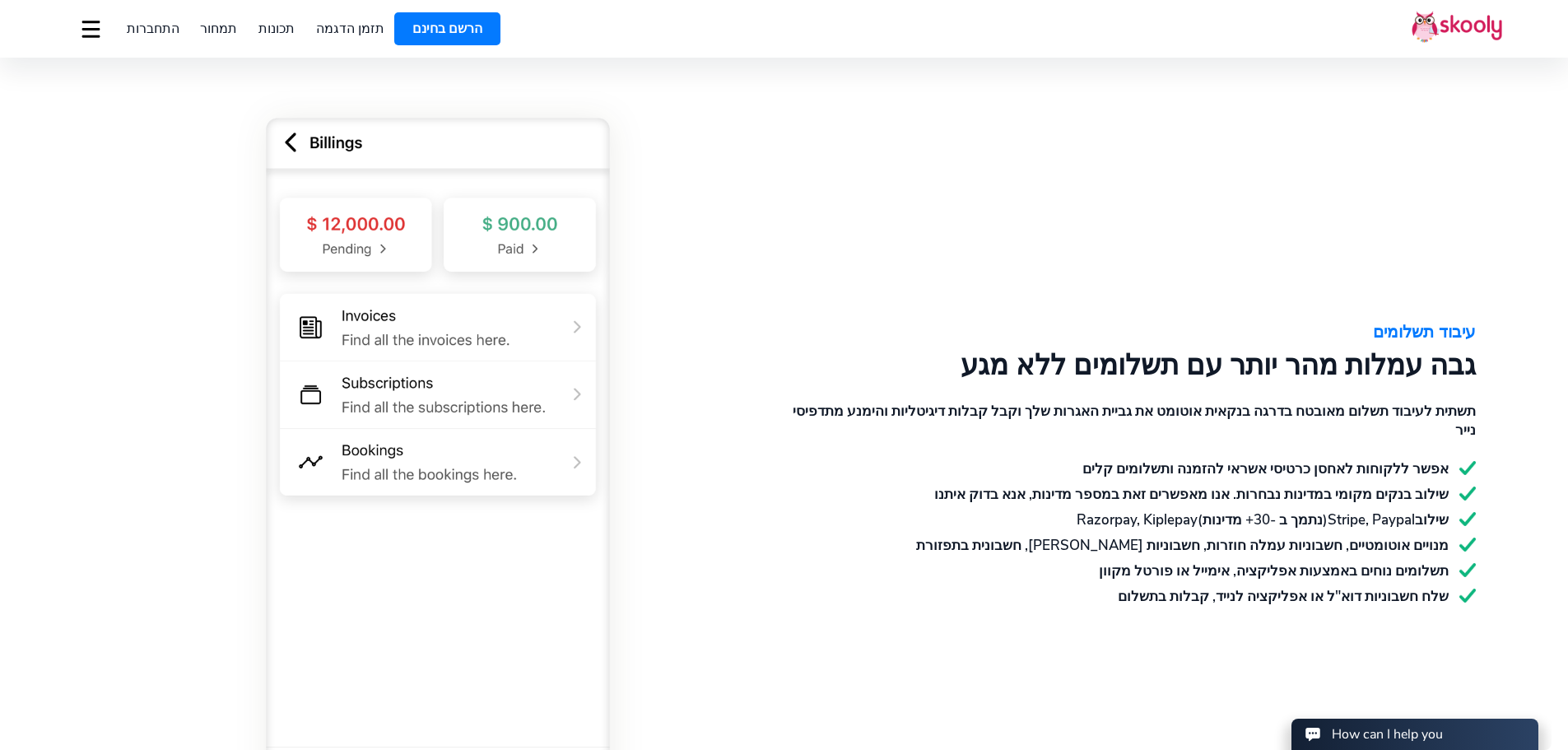
scroll to position [2881, 0]
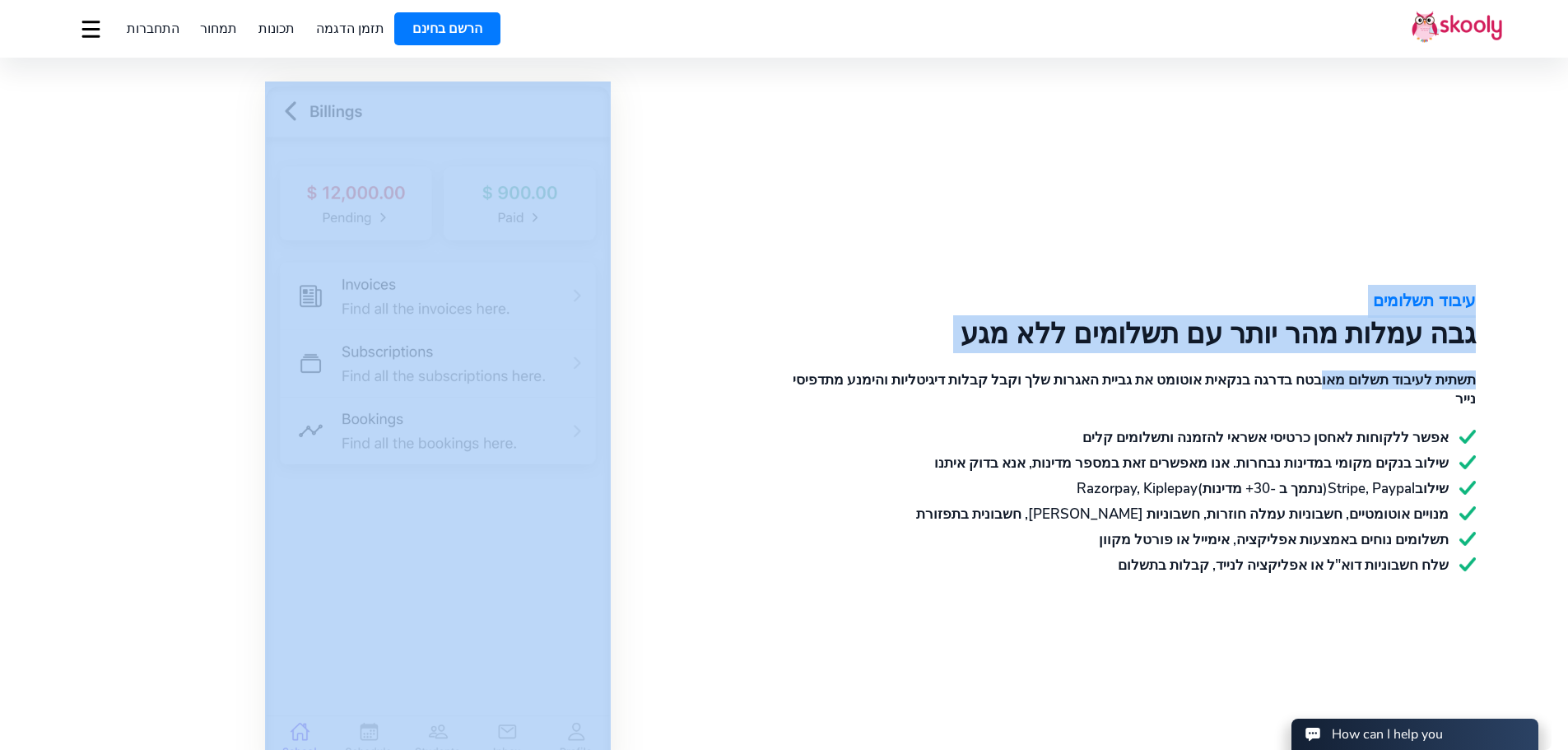
drag, startPoint x: 1326, startPoint y: 391, endPoint x: 781, endPoint y: 405, distance: 545.2
click at [781, 405] on div "עיבוד תשלומים גבה עמלות מהר יותר עם תשלומים ללא מגע תשתית לעיבוד תשלום מאובטח ב…" at bounding box center [784, 363] width 1436 height 828
click at [779, 413] on div at bounding box center [425, 429] width 719 height 697
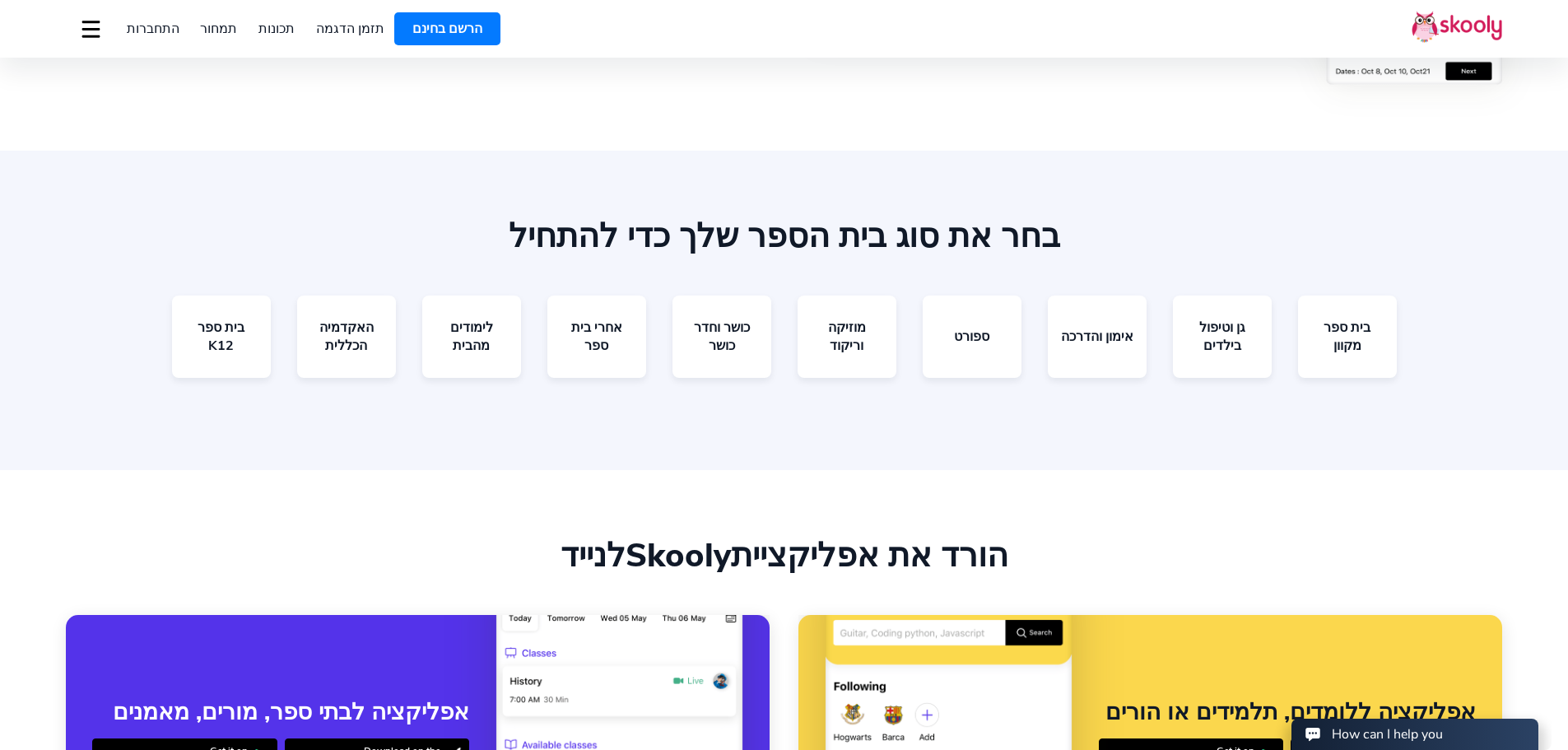
scroll to position [4116, 0]
